Goal: Task Accomplishment & Management: Manage account settings

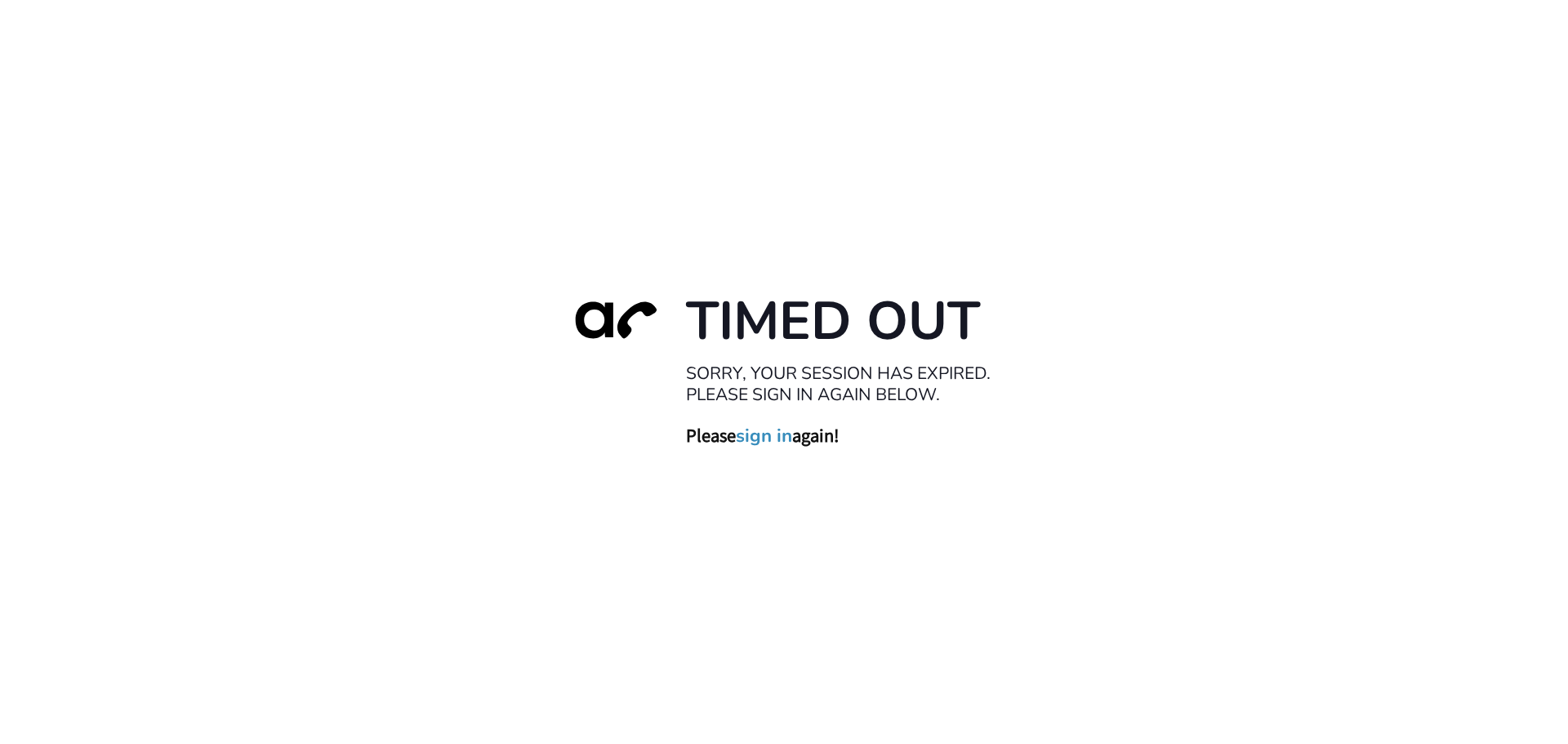
click at [782, 442] on link "sign in" at bounding box center [764, 436] width 56 height 23
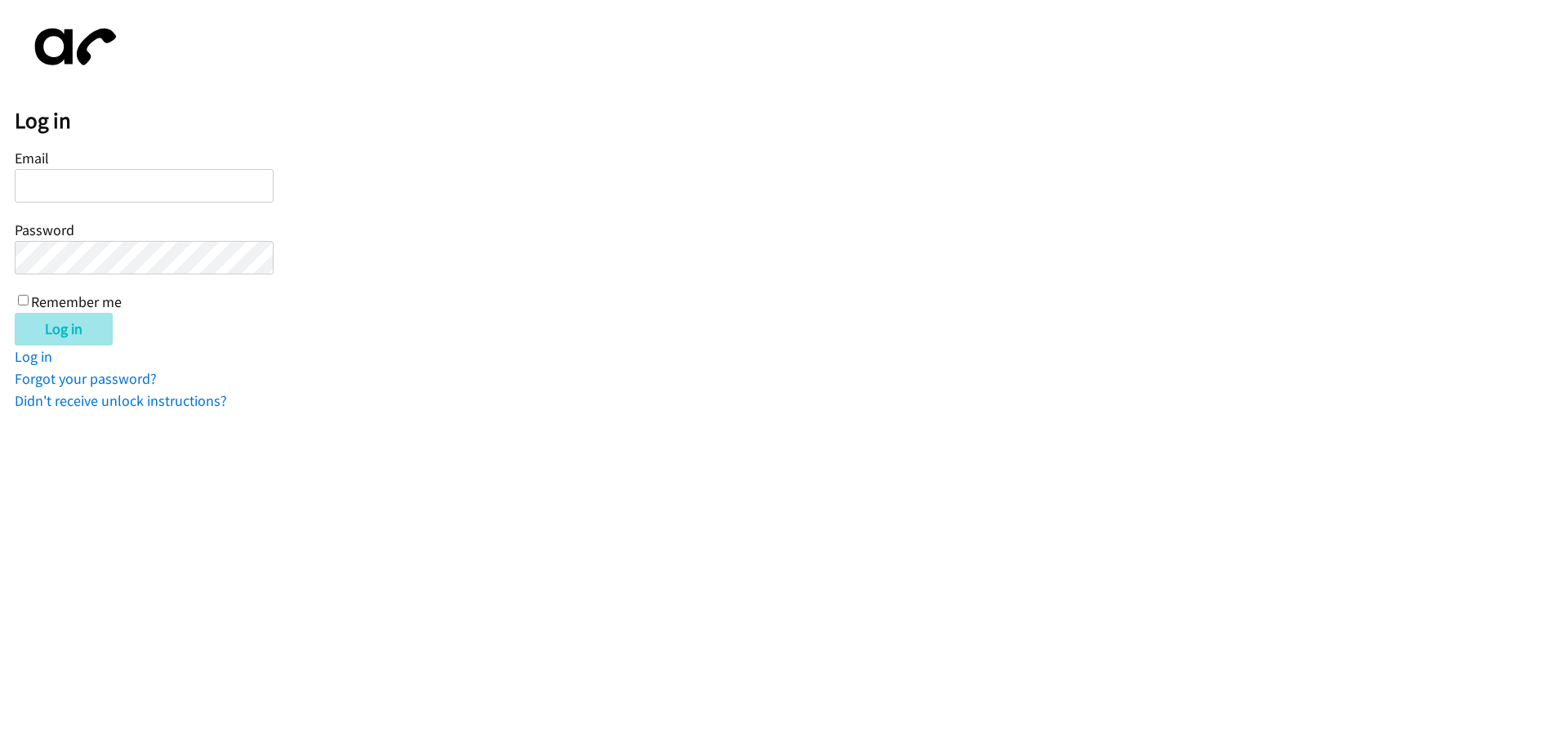
type input "[PERSON_NAME][EMAIL_ADDRESS][DOMAIN_NAME]"
click at [67, 325] on input "Log in" at bounding box center [64, 330] width 98 height 33
